Goal: Navigation & Orientation: Find specific page/section

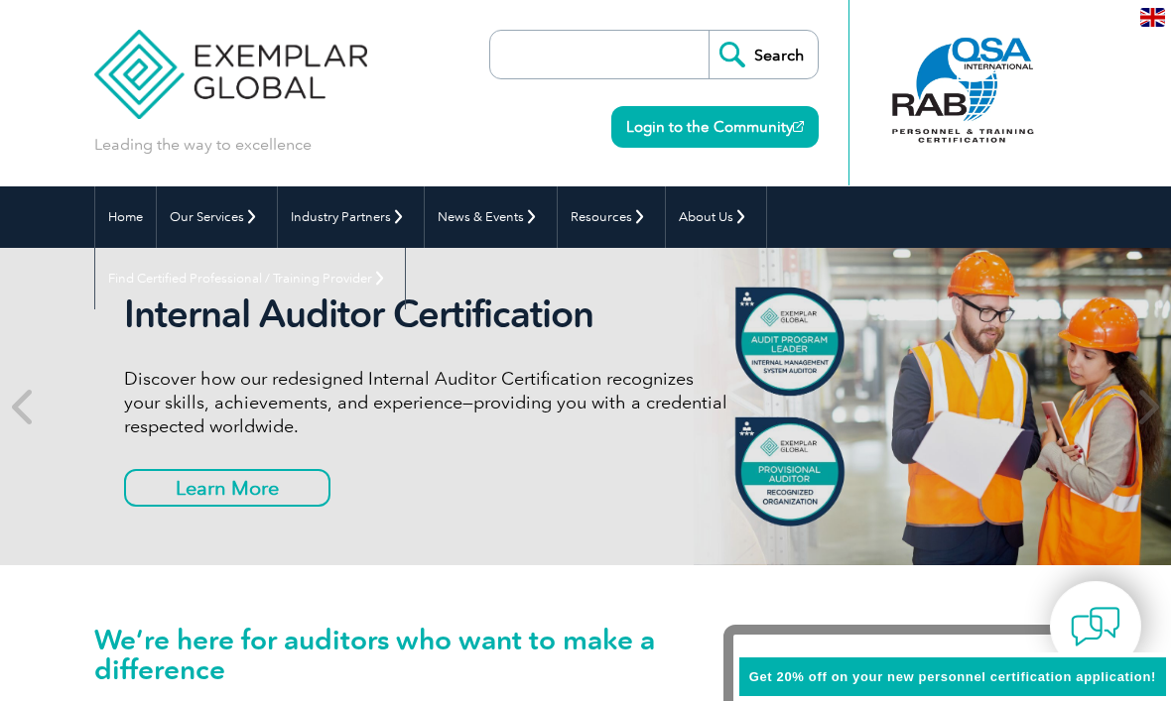
click at [757, 128] on link "Login to the Community" at bounding box center [714, 127] width 207 height 42
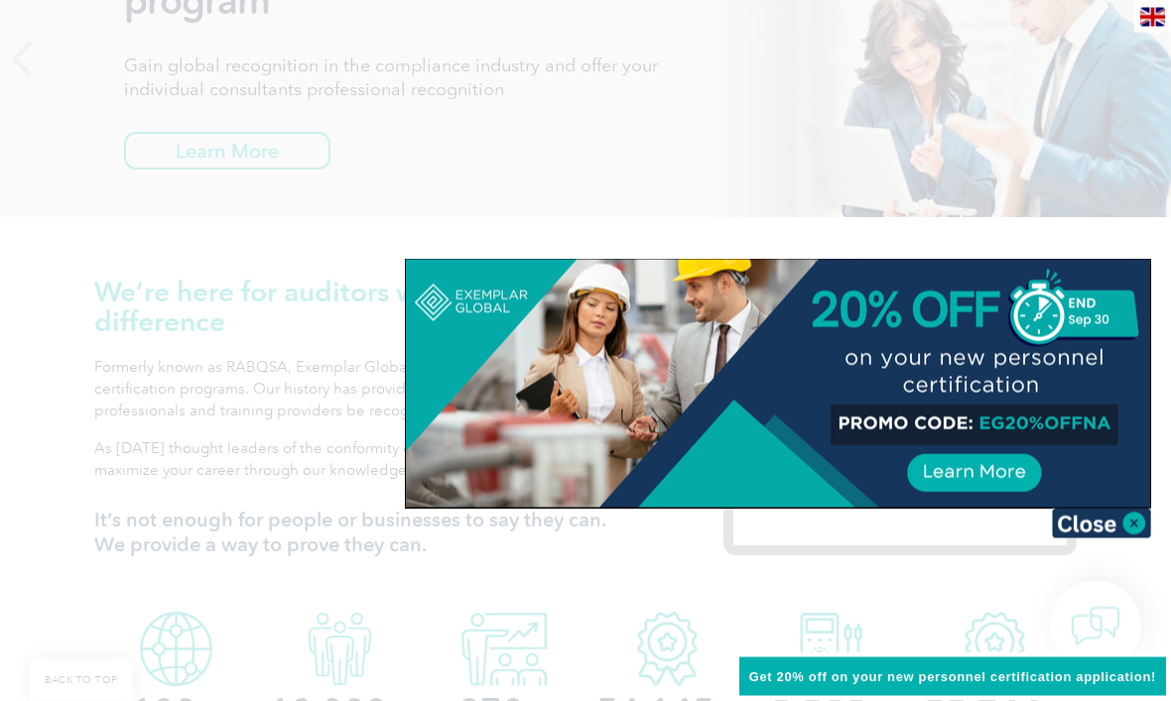
scroll to position [349, 0]
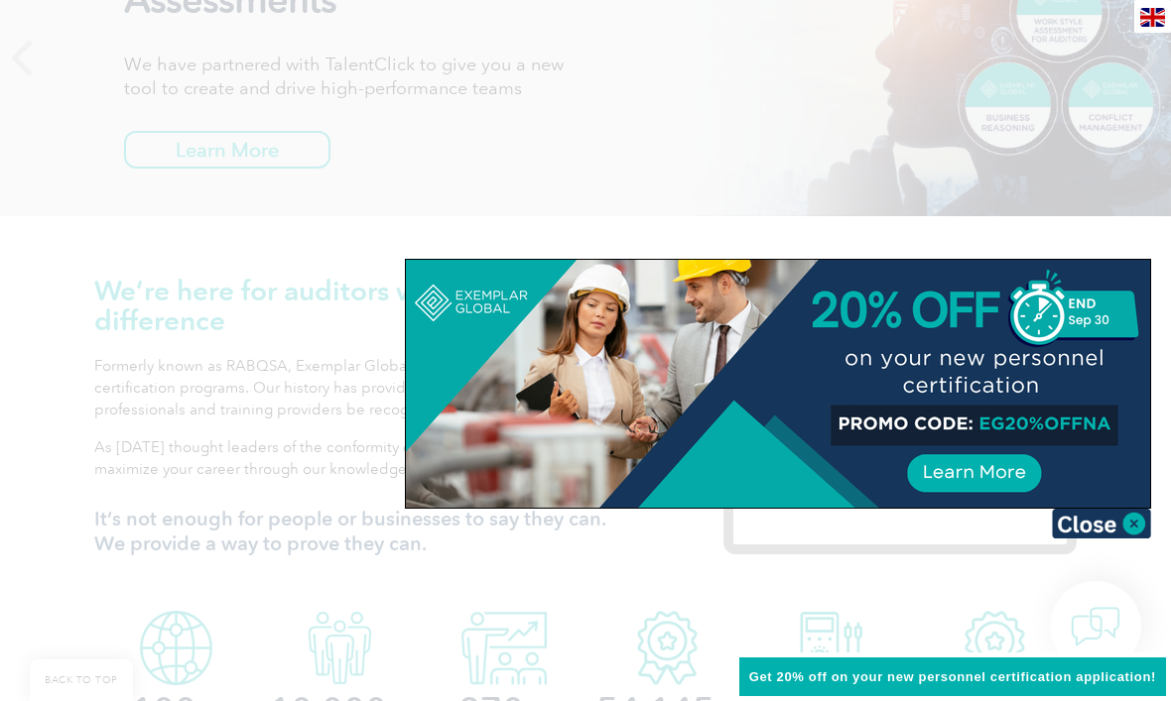
click at [467, 310] on div at bounding box center [778, 384] width 744 height 248
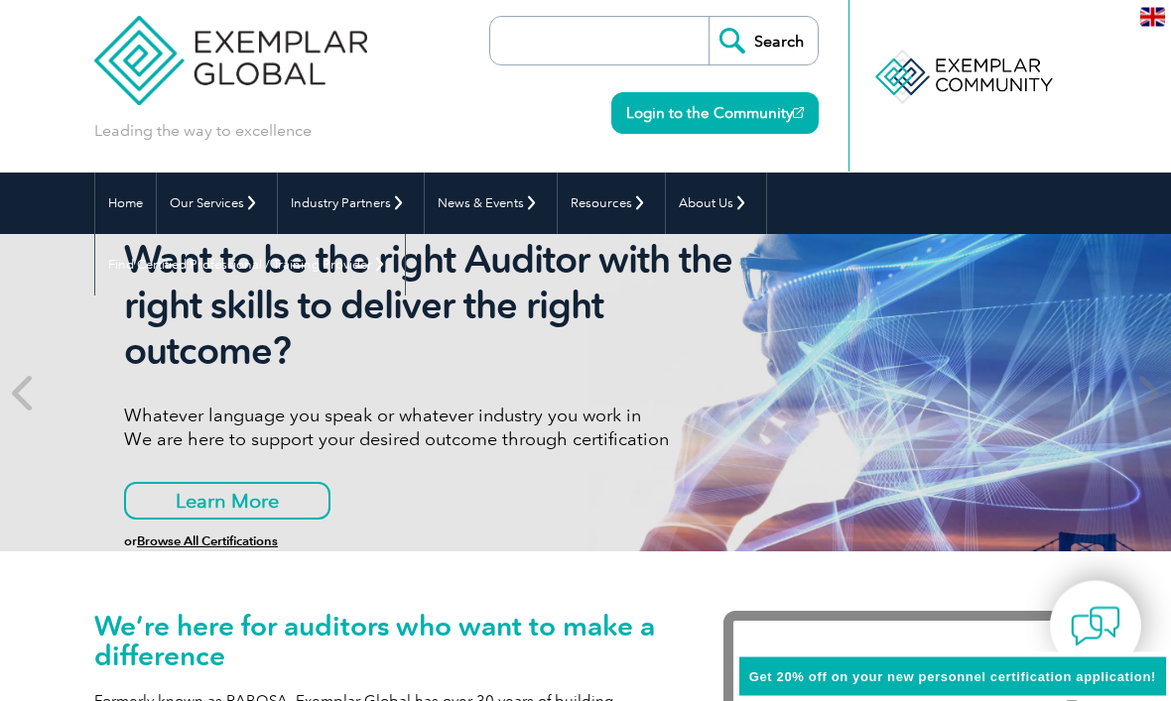
scroll to position [0, 0]
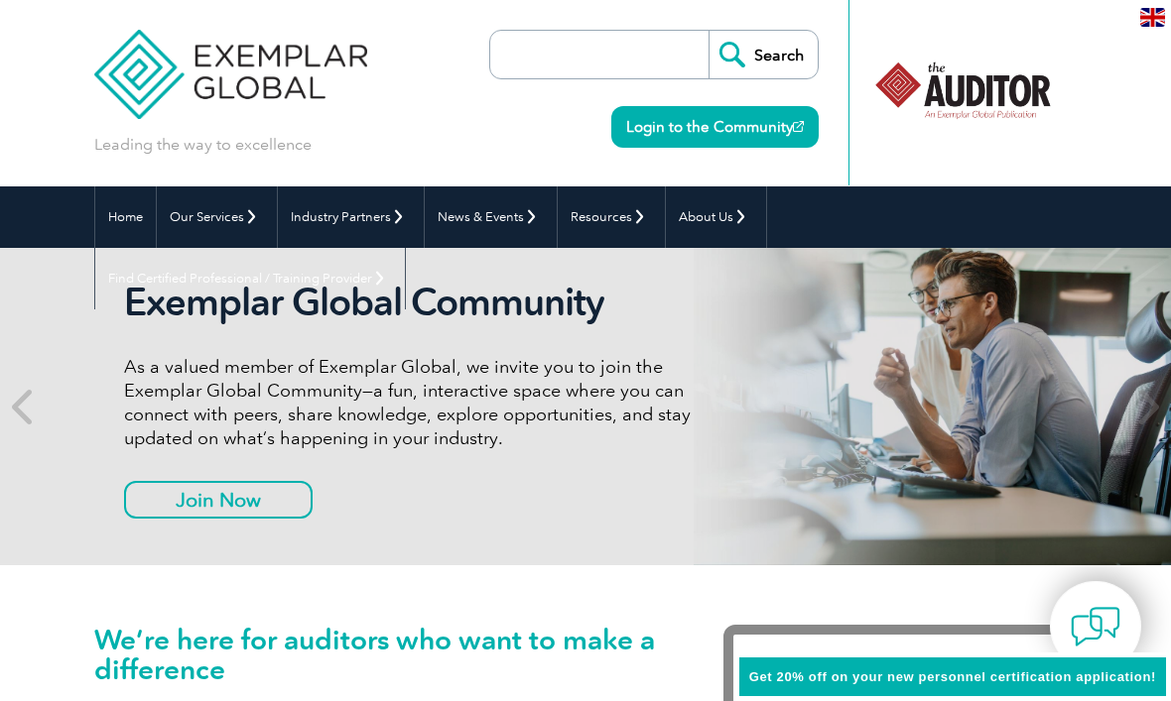
click at [189, 89] on img at bounding box center [230, 59] width 273 height 119
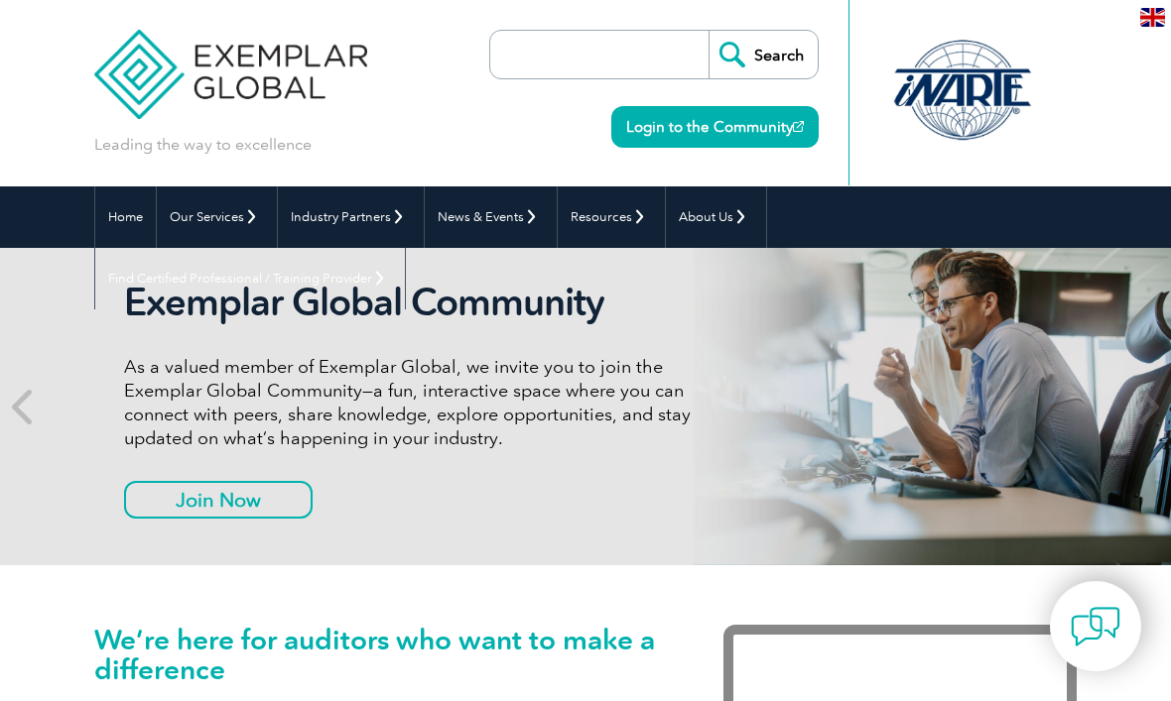
click at [734, 143] on link "Login to the Community" at bounding box center [714, 127] width 207 height 42
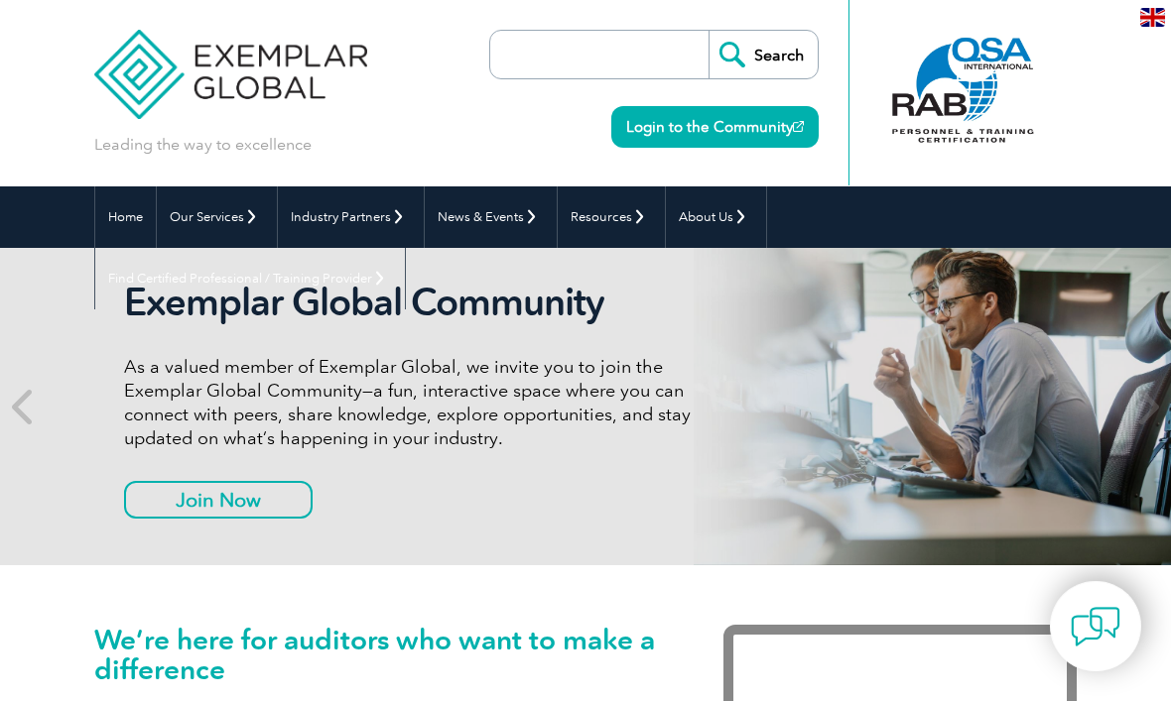
click at [774, 55] on input "Search" at bounding box center [762, 55] width 109 height 48
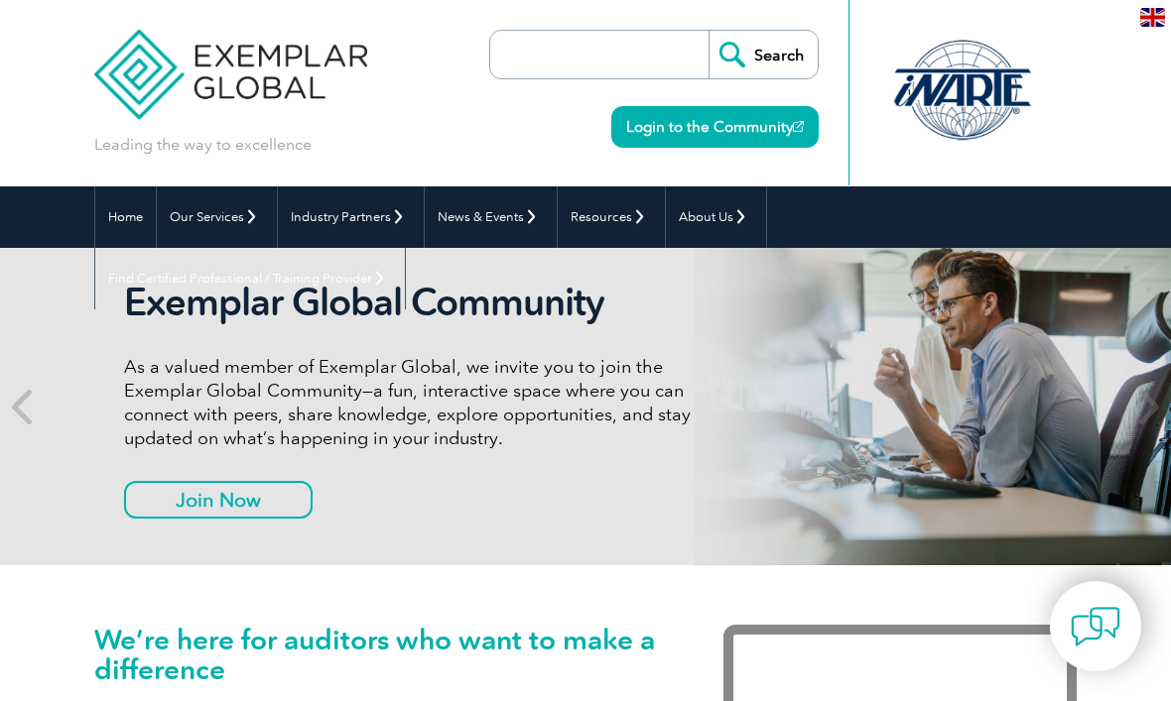
click at [1051, 12] on div at bounding box center [962, 93] width 228 height 186
